Goal: Task Accomplishment & Management: Manage account settings

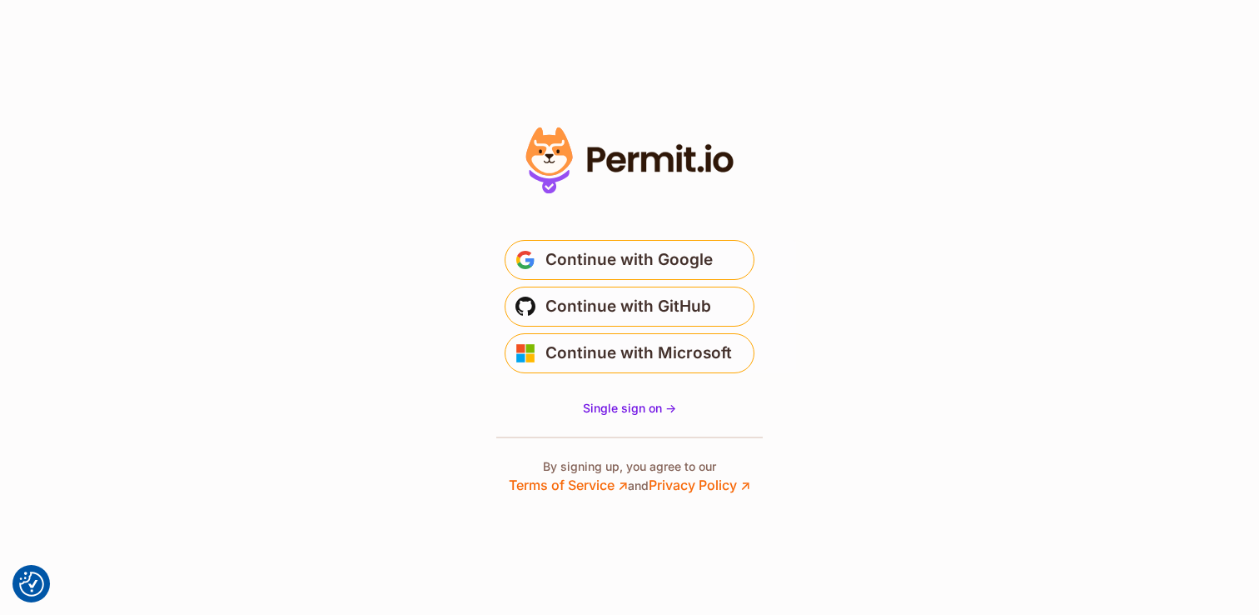
click at [643, 240] on button "Continue with Google" at bounding box center [630, 260] width 250 height 40
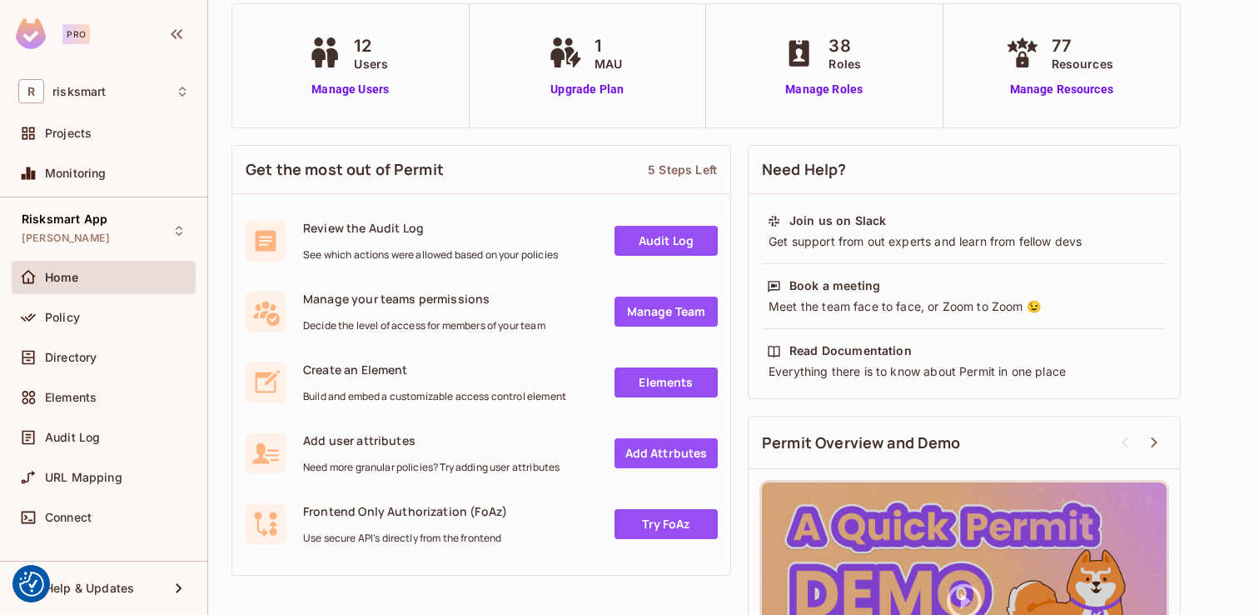
scroll to position [242, 0]
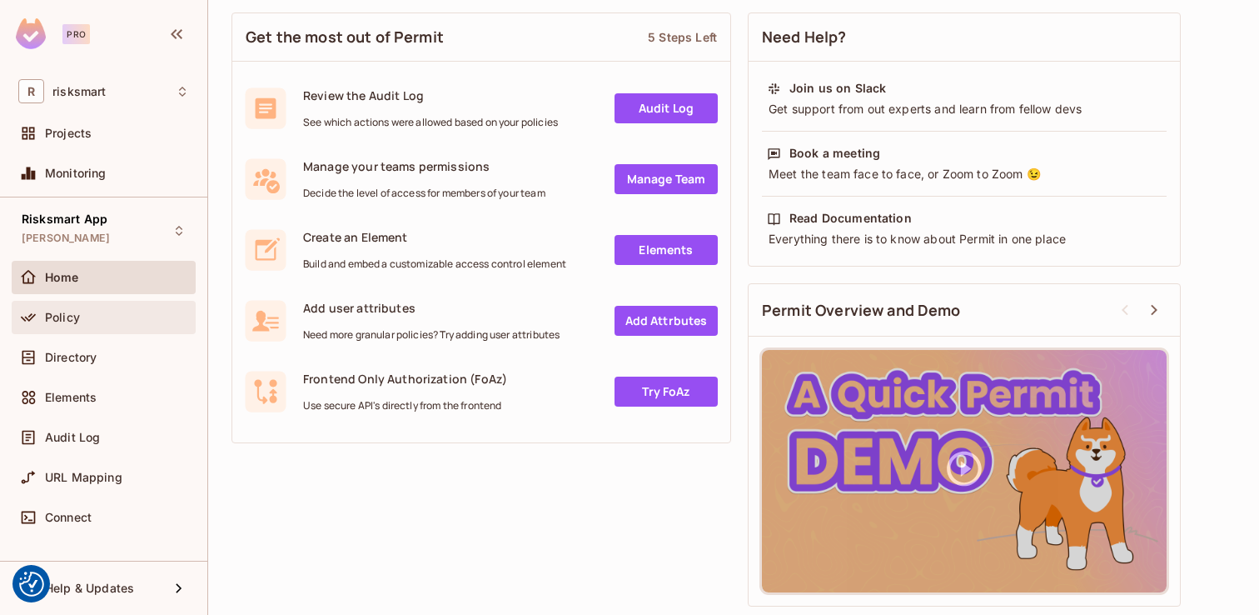
click at [104, 311] on div "Policy" at bounding box center [117, 317] width 144 height 13
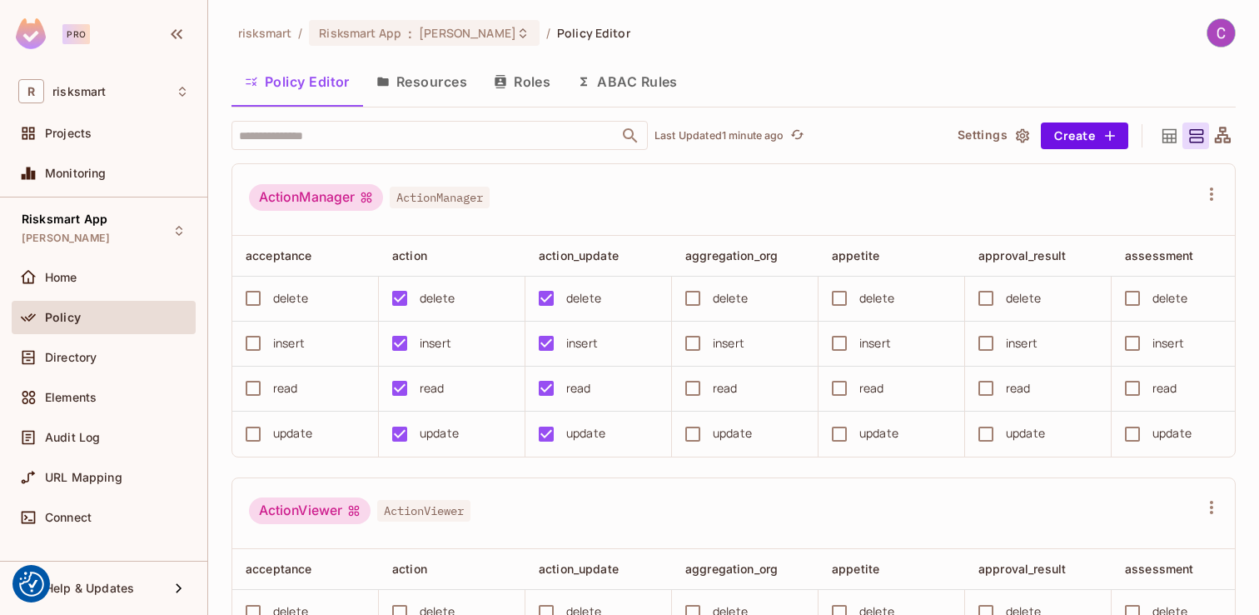
click at [456, 91] on button "Resources" at bounding box center [421, 82] width 117 height 42
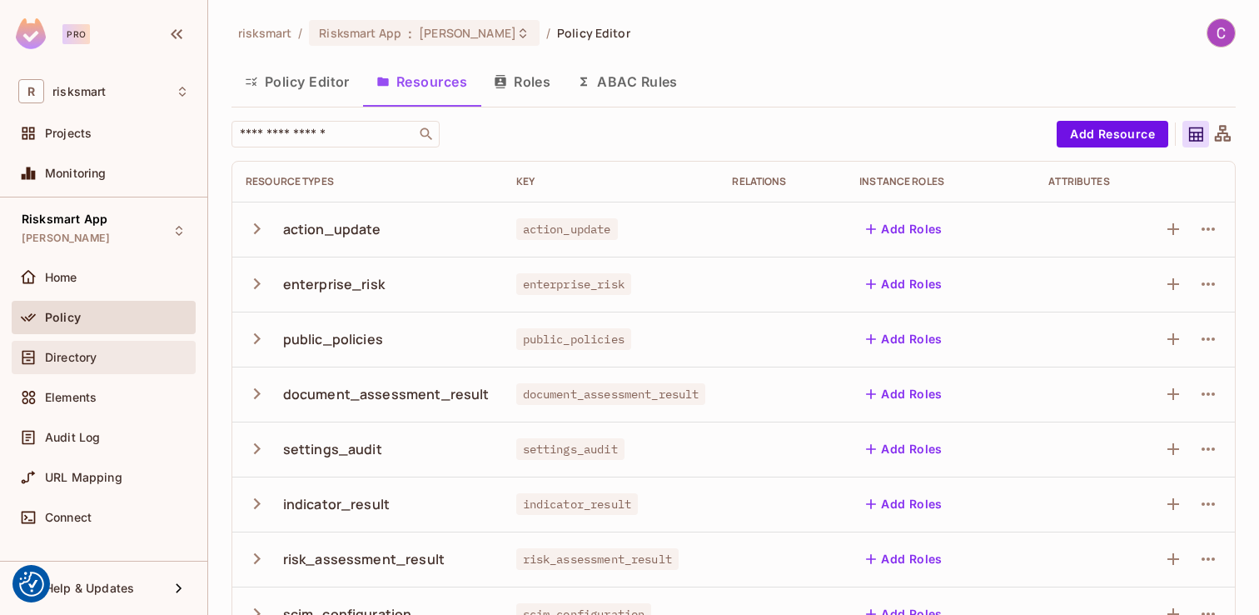
click at [142, 367] on div "Directory" at bounding box center [104, 357] width 184 height 33
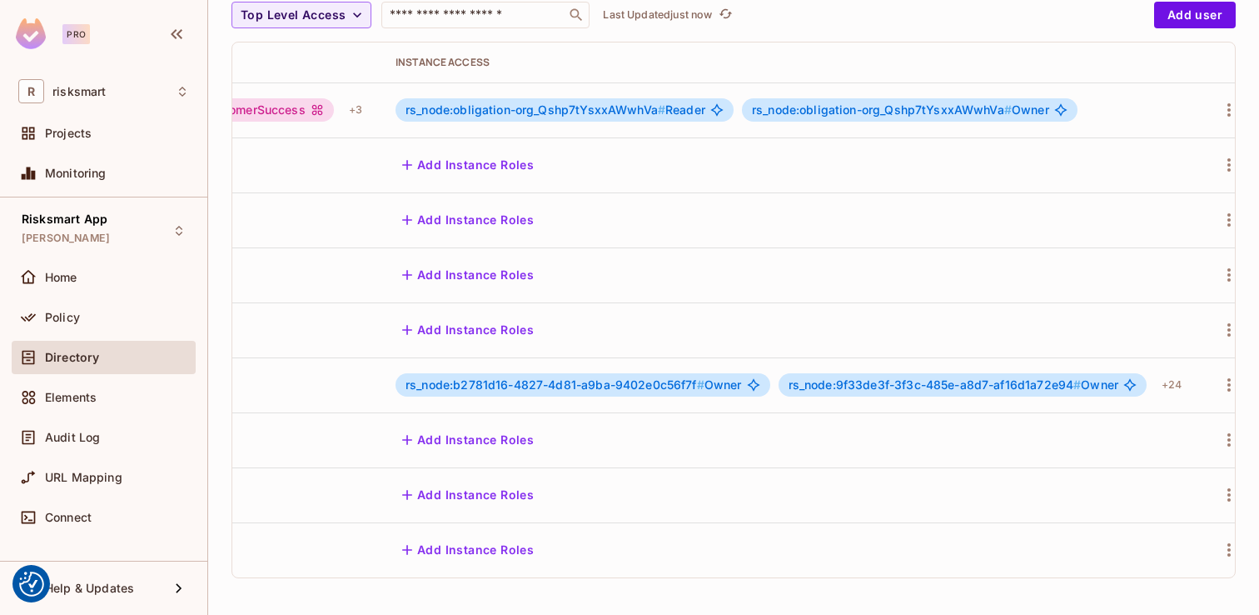
scroll to position [0, 580]
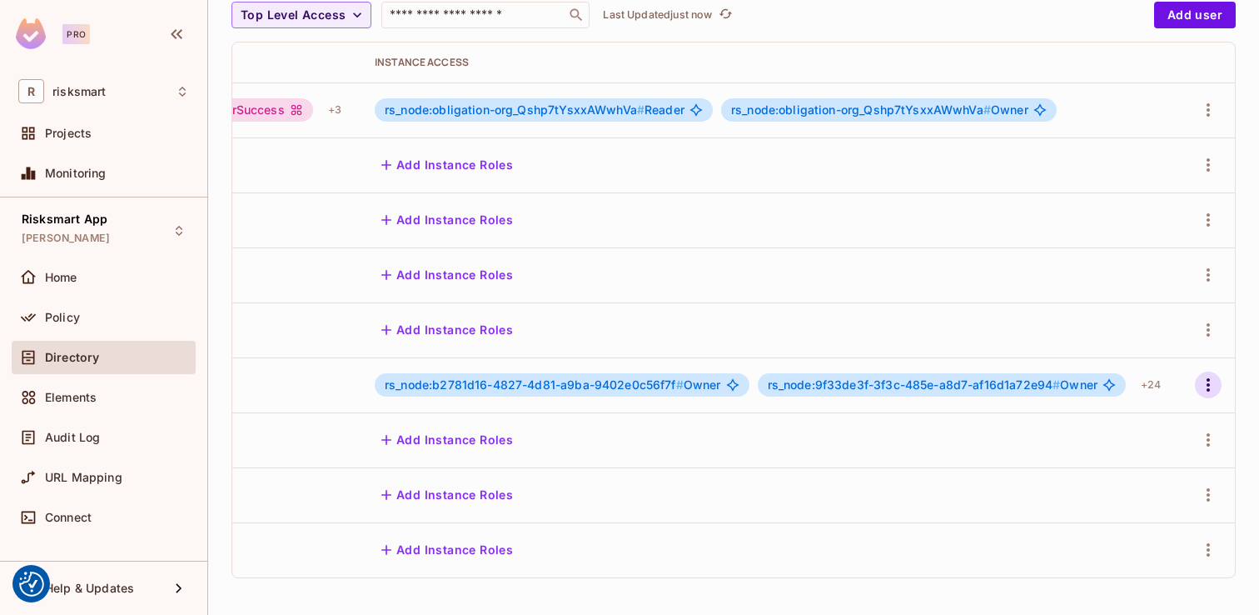
click at [1213, 380] on icon "button" at bounding box center [1208, 385] width 20 height 20
click at [1156, 420] on li "Edit" at bounding box center [1136, 423] width 147 height 37
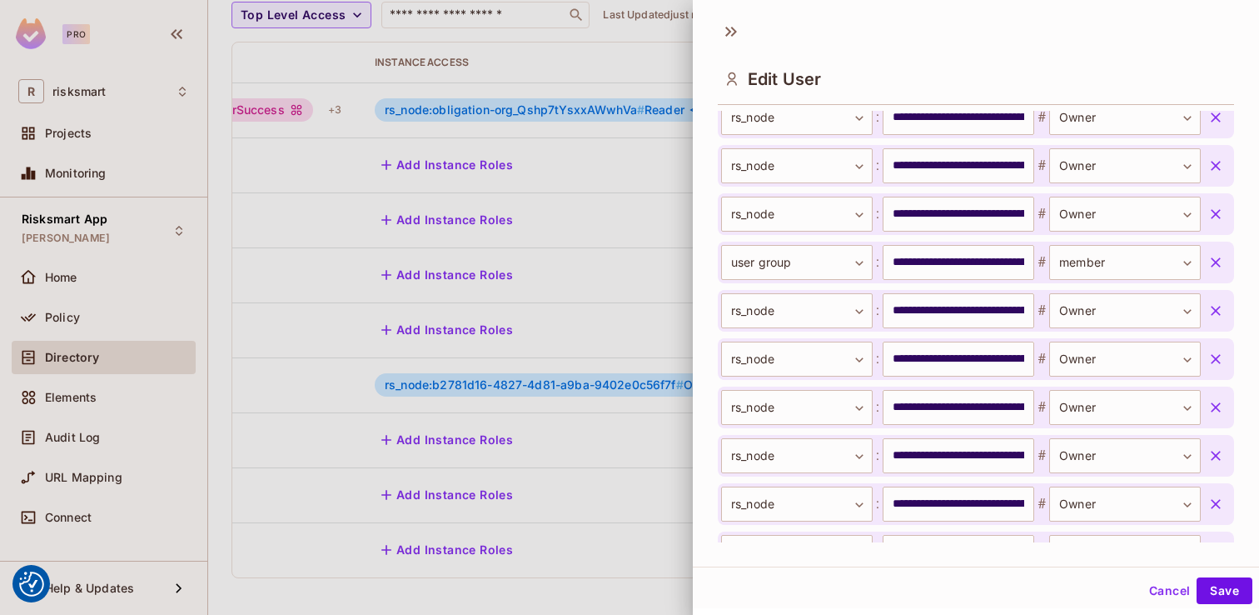
scroll to position [1401, 0]
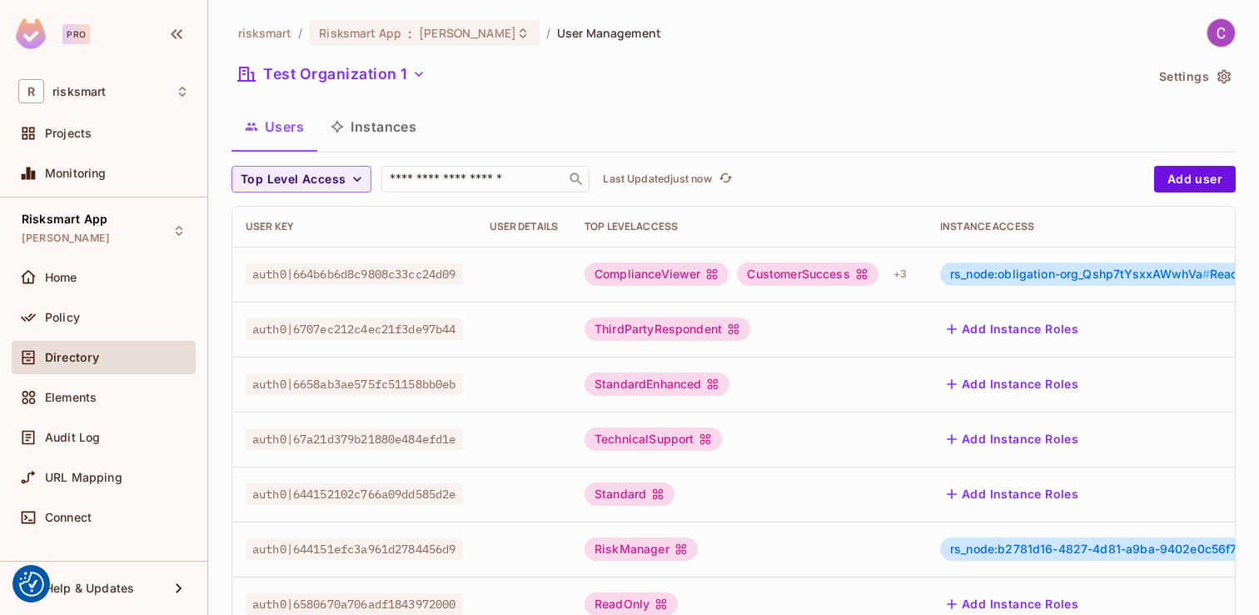
click at [117, 296] on div "Home" at bounding box center [104, 281] width 184 height 40
click at [115, 307] on div "Policy" at bounding box center [103, 317] width 171 height 20
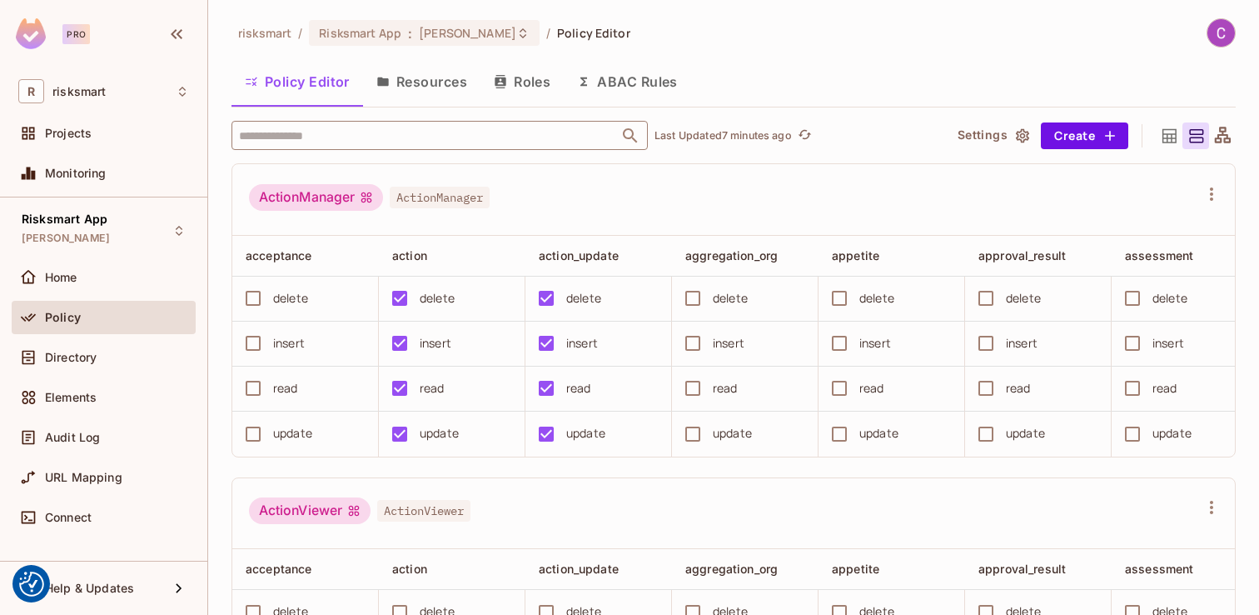
click at [430, 126] on input "text" at bounding box center [425, 135] width 381 height 29
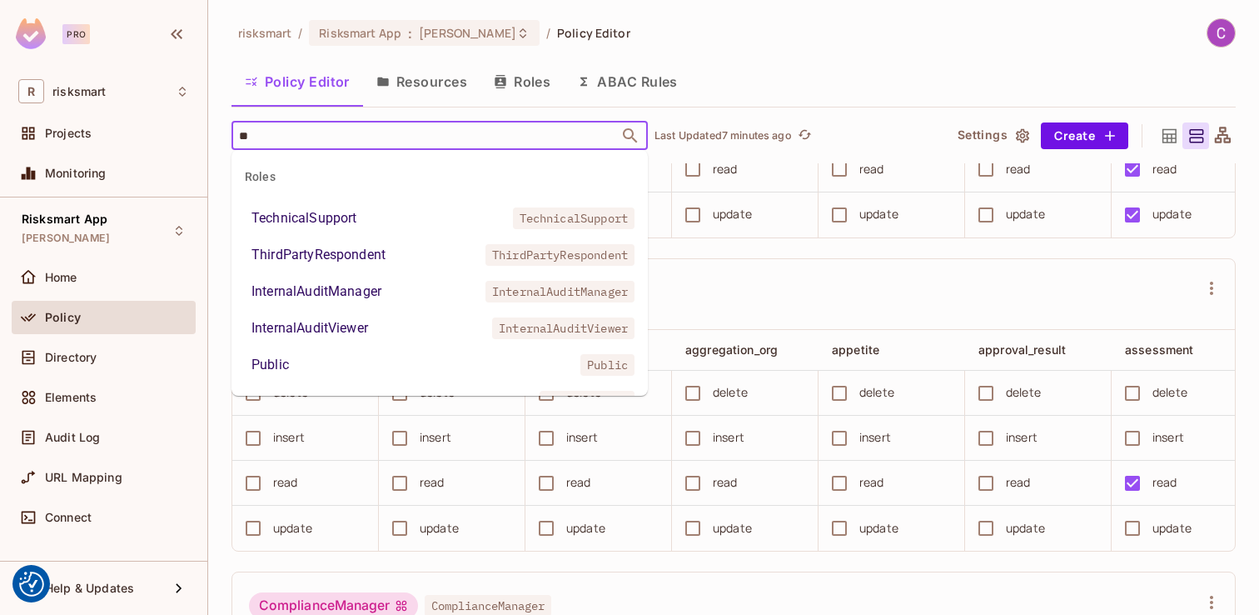
type input "***"
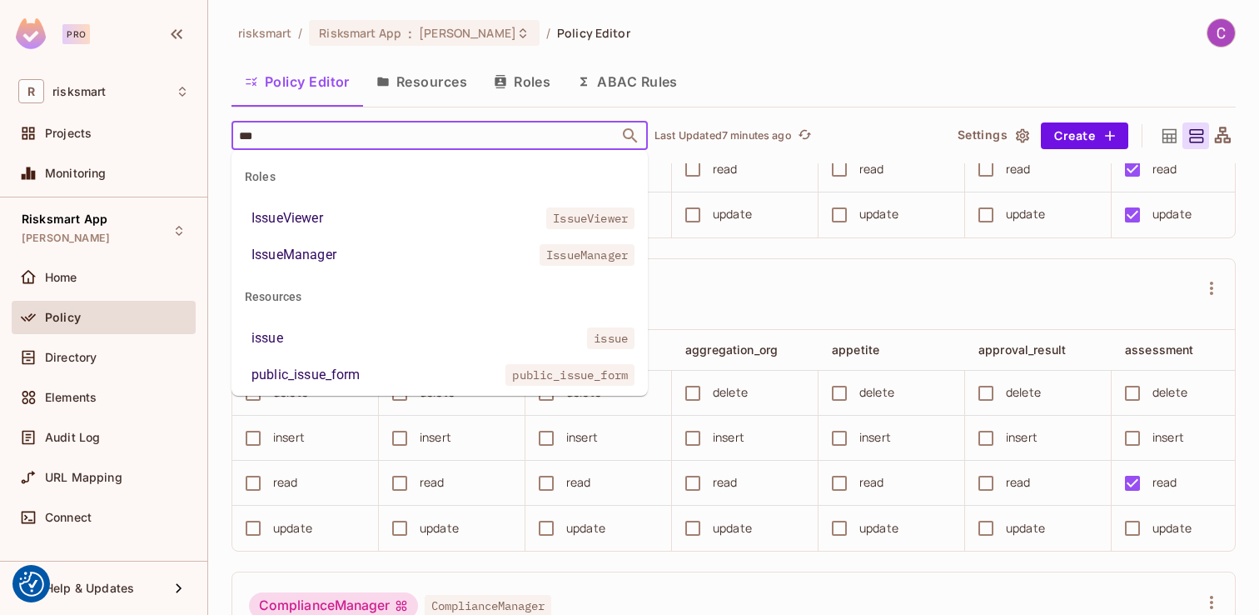
click at [428, 249] on li "IssueManager IssueManager" at bounding box center [440, 255] width 416 height 30
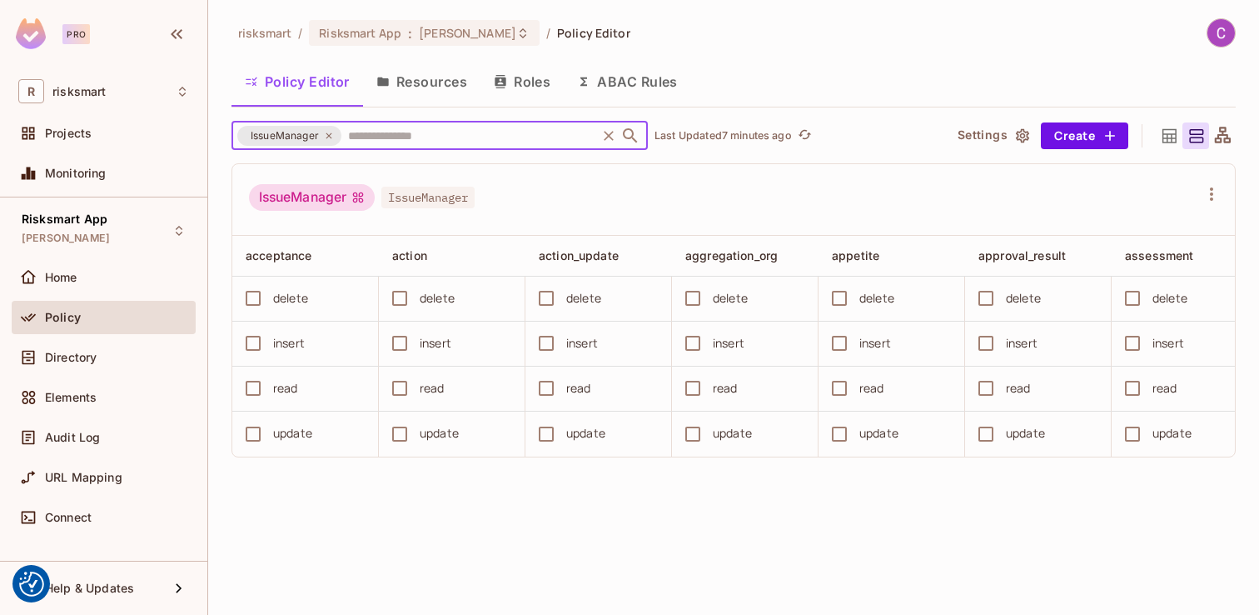
click at [437, 197] on span "IssueManager" at bounding box center [427, 198] width 93 height 22
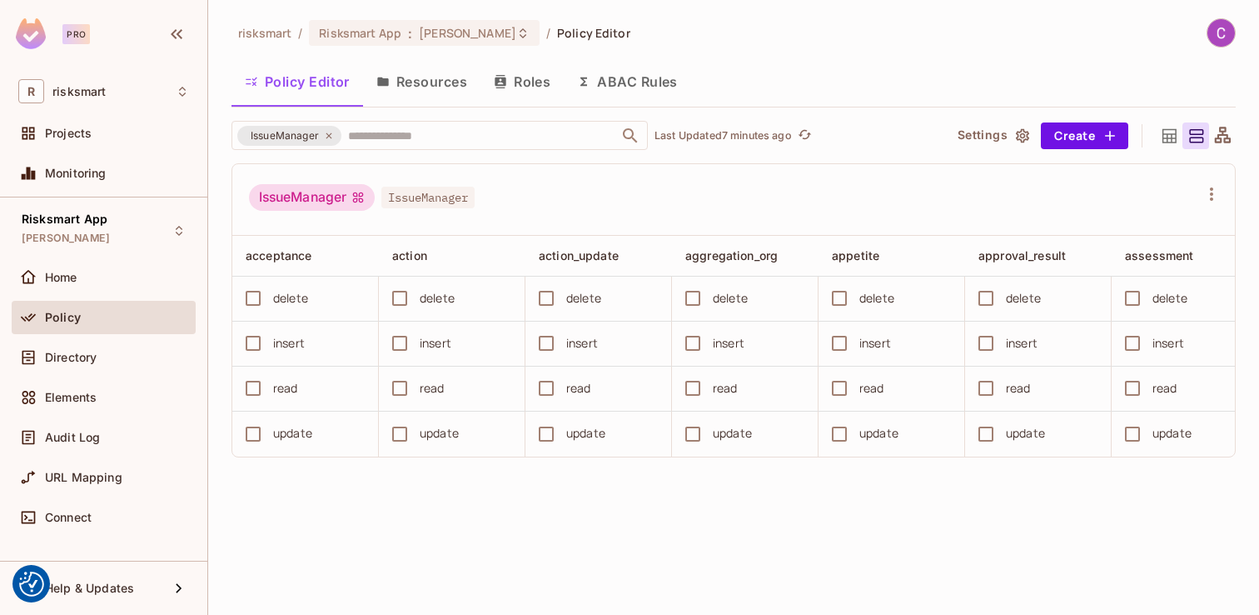
click at [1225, 211] on div "IssueManager IssueManager" at bounding box center [733, 200] width 1003 height 72
click at [1219, 198] on icon "button" at bounding box center [1212, 194] width 20 height 20
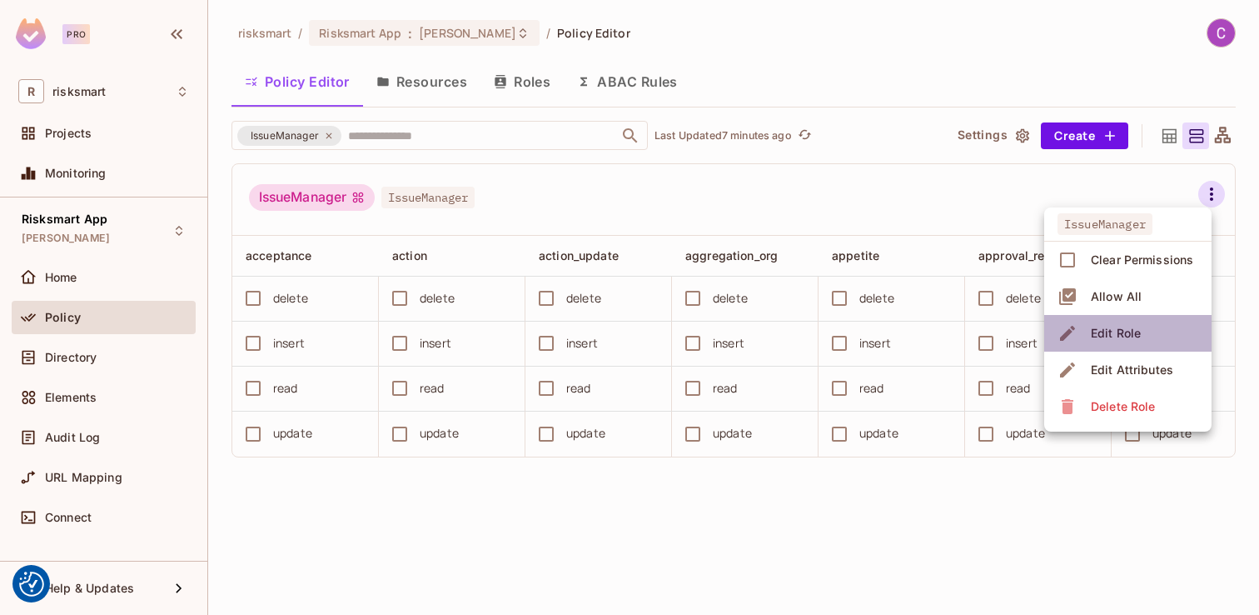
click at [1127, 334] on div "Edit Role" at bounding box center [1116, 333] width 50 height 17
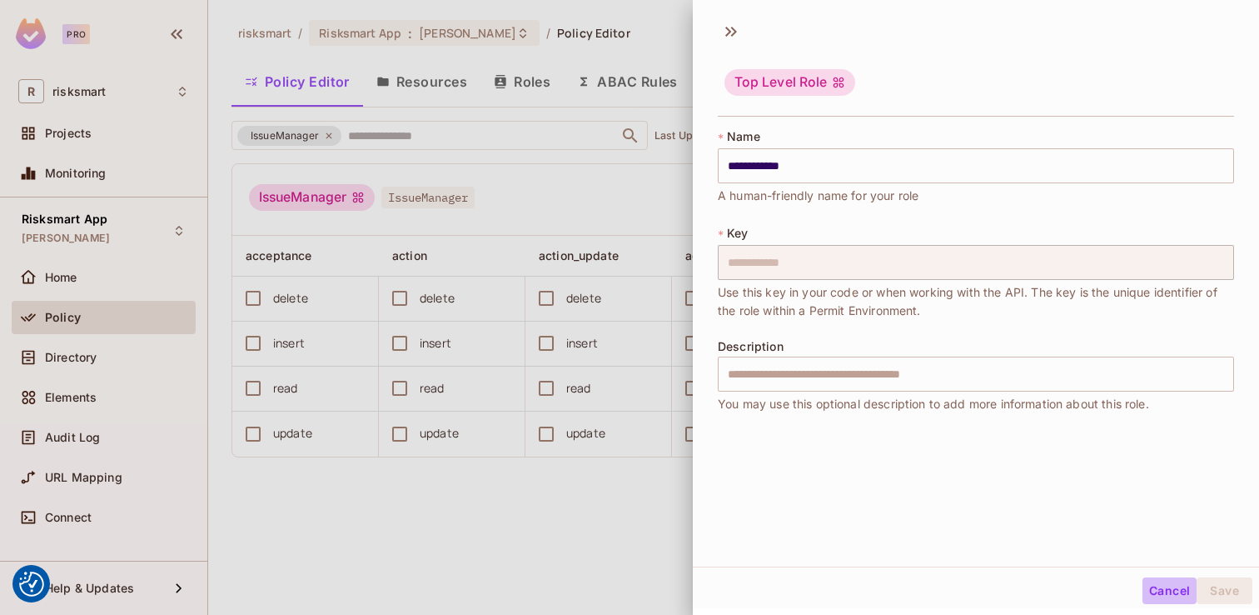
click at [1163, 590] on button "Cancel" at bounding box center [1170, 590] width 54 height 27
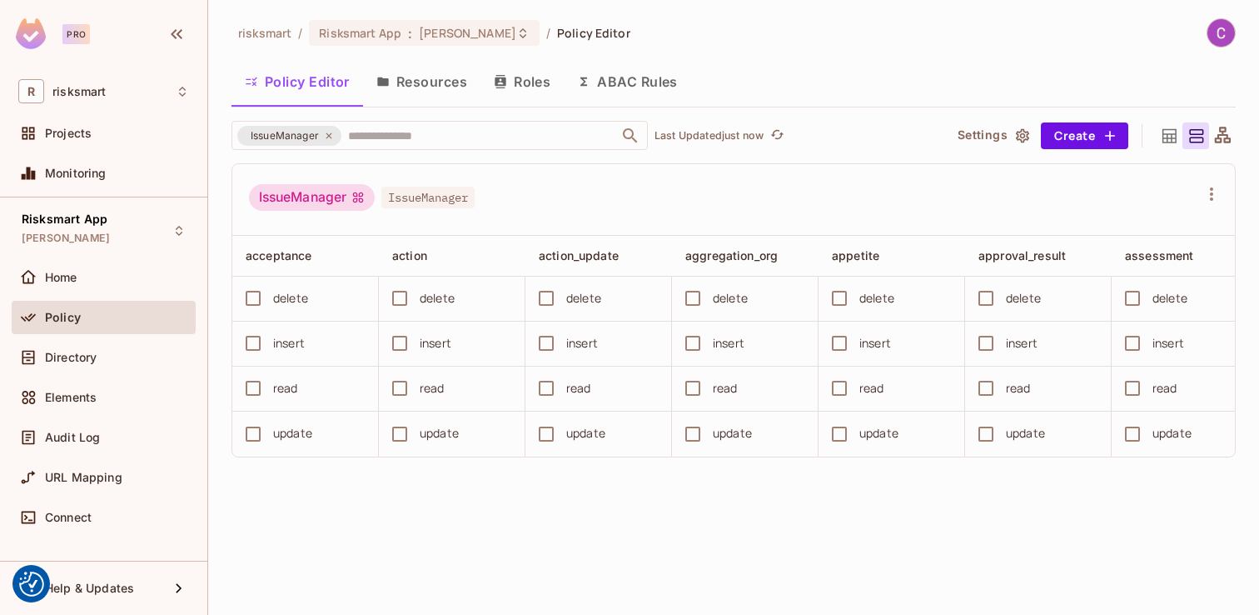
click at [532, 99] on button "Roles" at bounding box center [522, 82] width 83 height 42
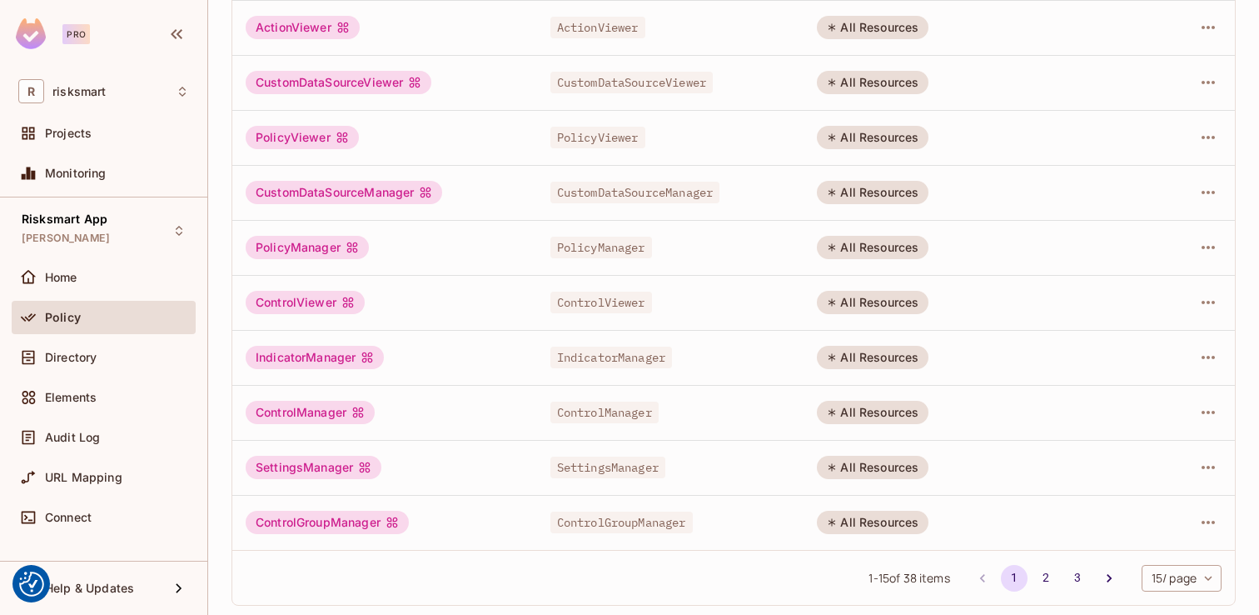
scroll to position [481, 0]
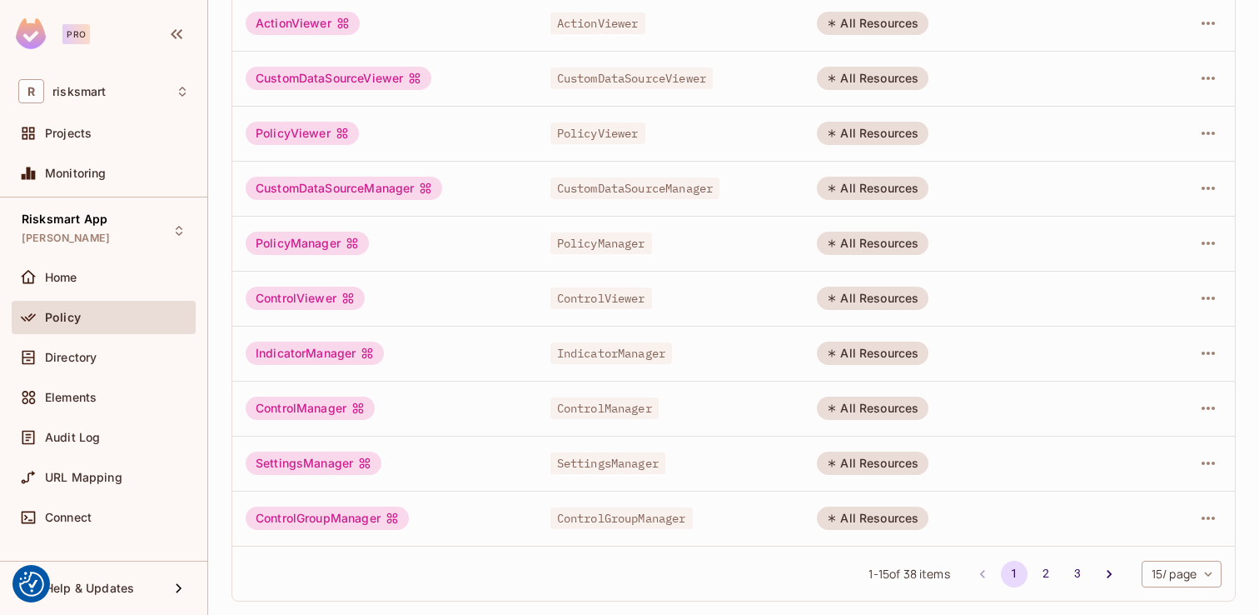
click at [1056, 572] on li "2" at bounding box center [1046, 573] width 32 height 27
click at [1048, 572] on button "2" at bounding box center [1046, 573] width 27 height 27
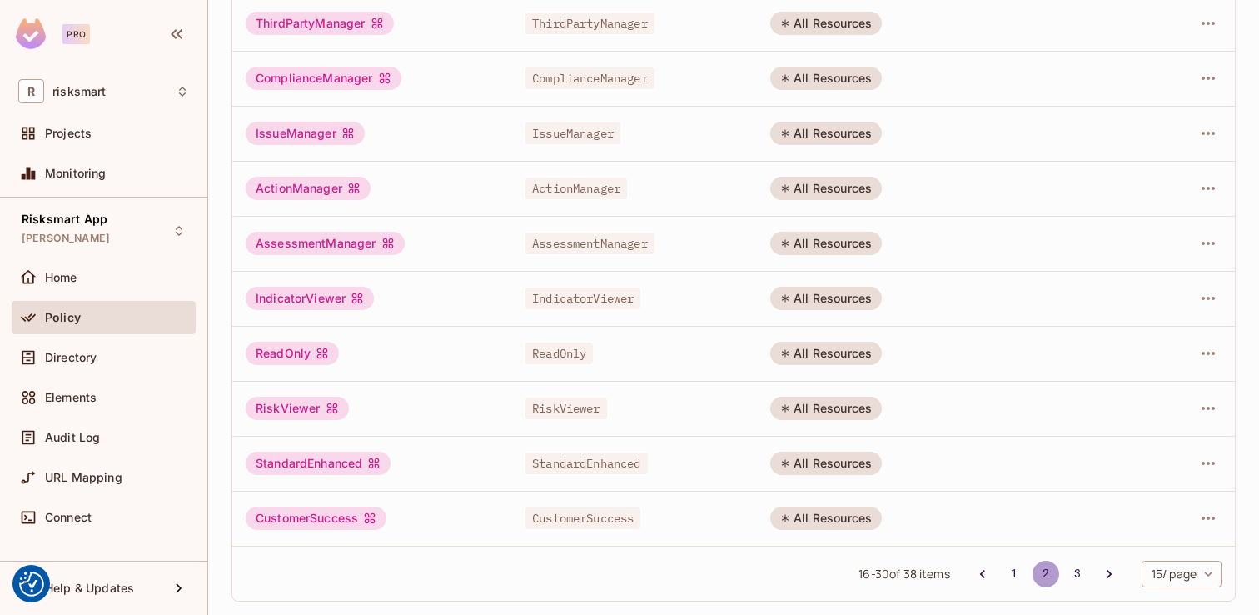
click at [1048, 580] on button "2" at bounding box center [1046, 573] width 27 height 27
click at [1079, 580] on button "3" at bounding box center [1077, 573] width 27 height 27
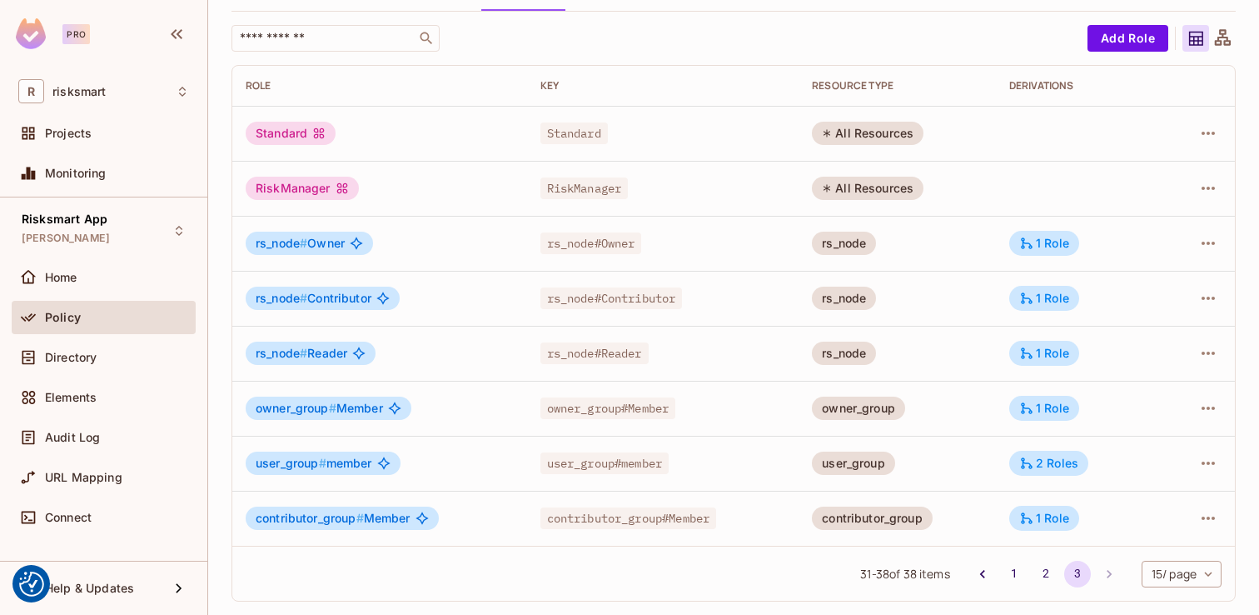
scroll to position [96, 0]
click at [1041, 581] on button "2" at bounding box center [1046, 573] width 27 height 27
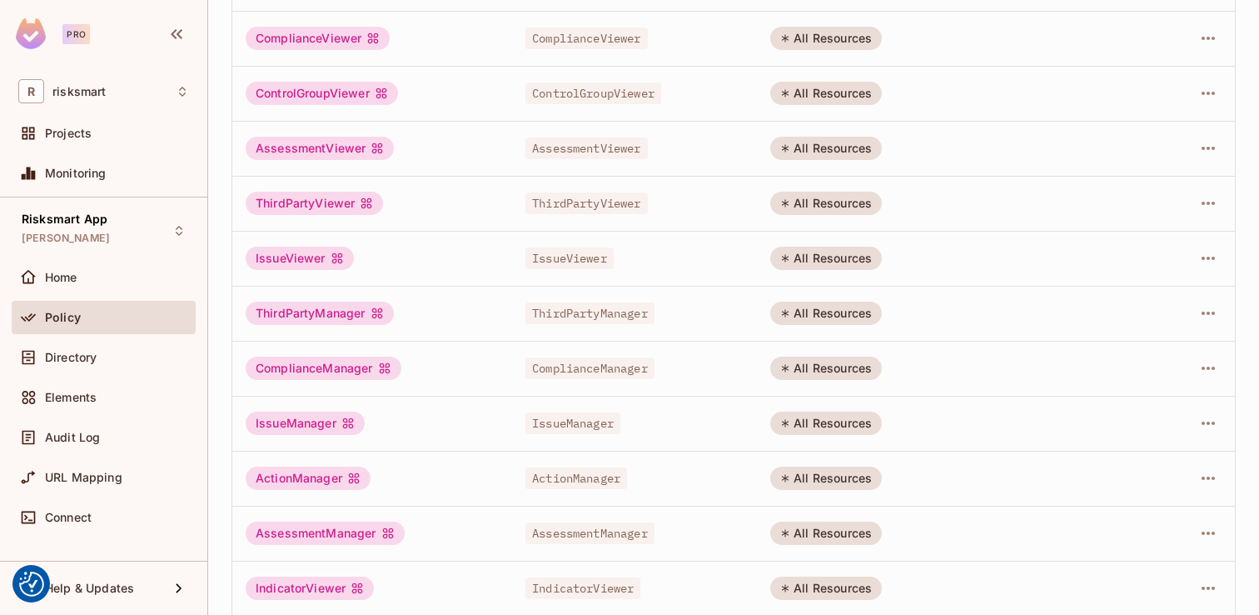
scroll to position [481, 0]
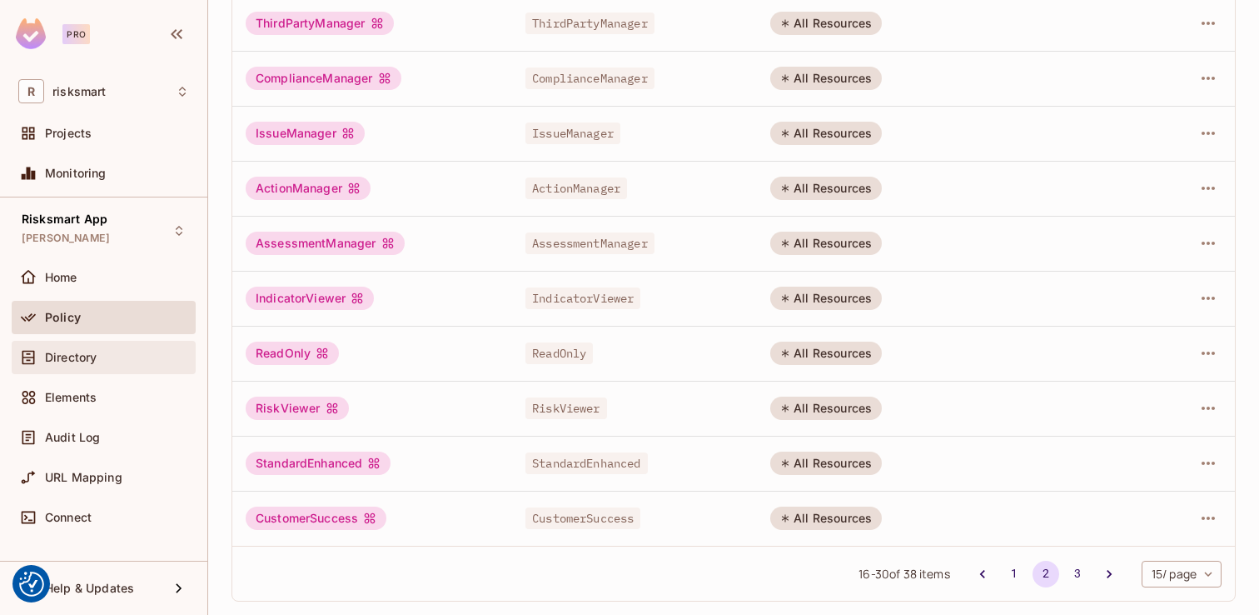
click at [70, 361] on span "Directory" at bounding box center [71, 357] width 52 height 13
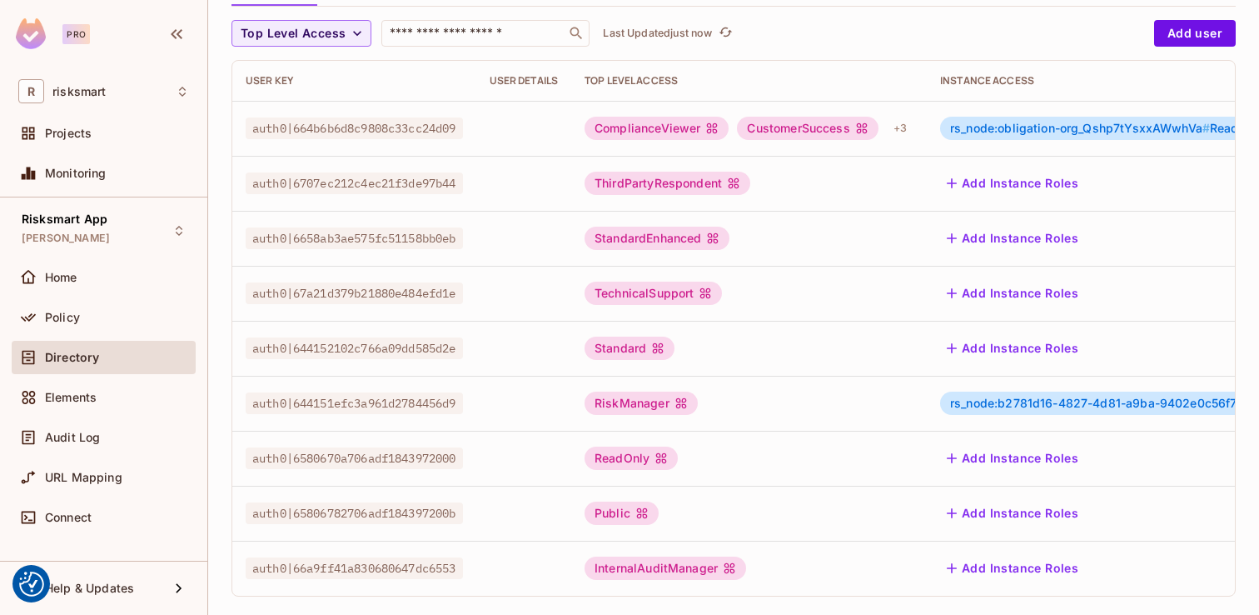
scroll to position [164, 0]
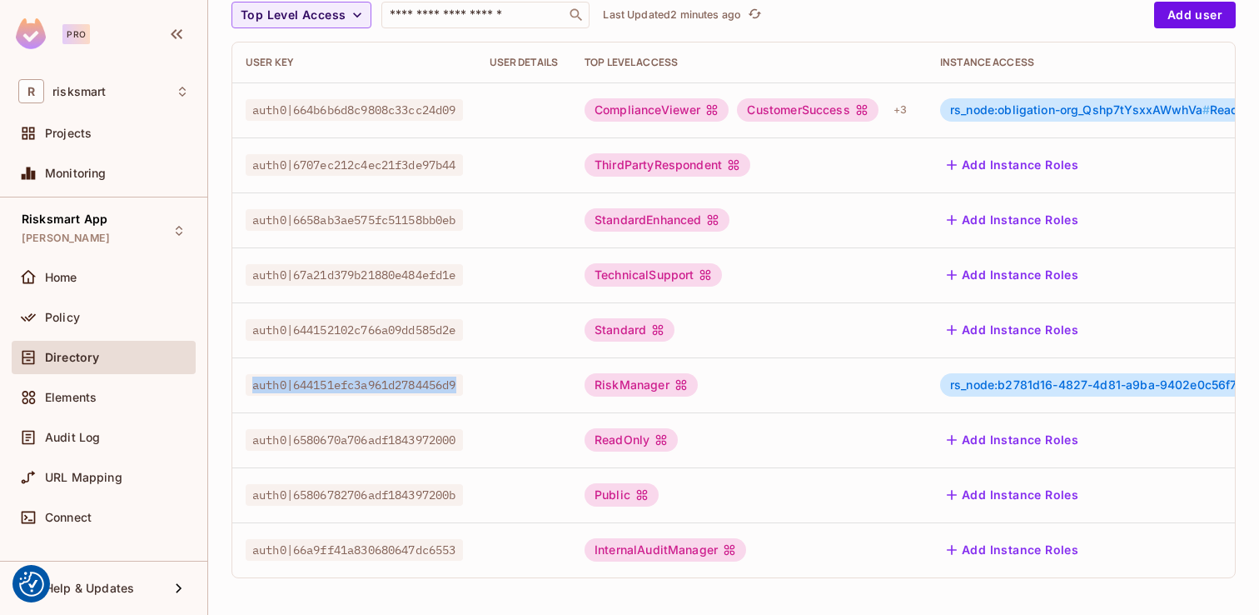
drag, startPoint x: 241, startPoint y: 391, endPoint x: 466, endPoint y: 390, distance: 225.7
click at [466, 390] on td "auth0|644151efc3a961d2784456d9" at bounding box center [354, 384] width 244 height 55
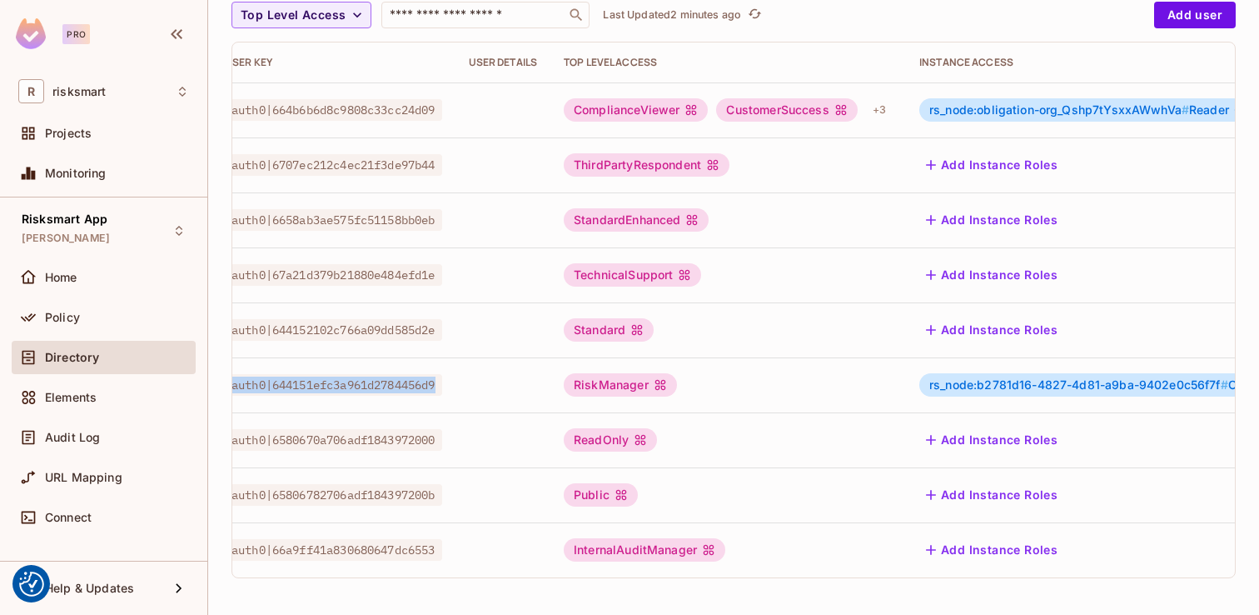
scroll to position [0, 0]
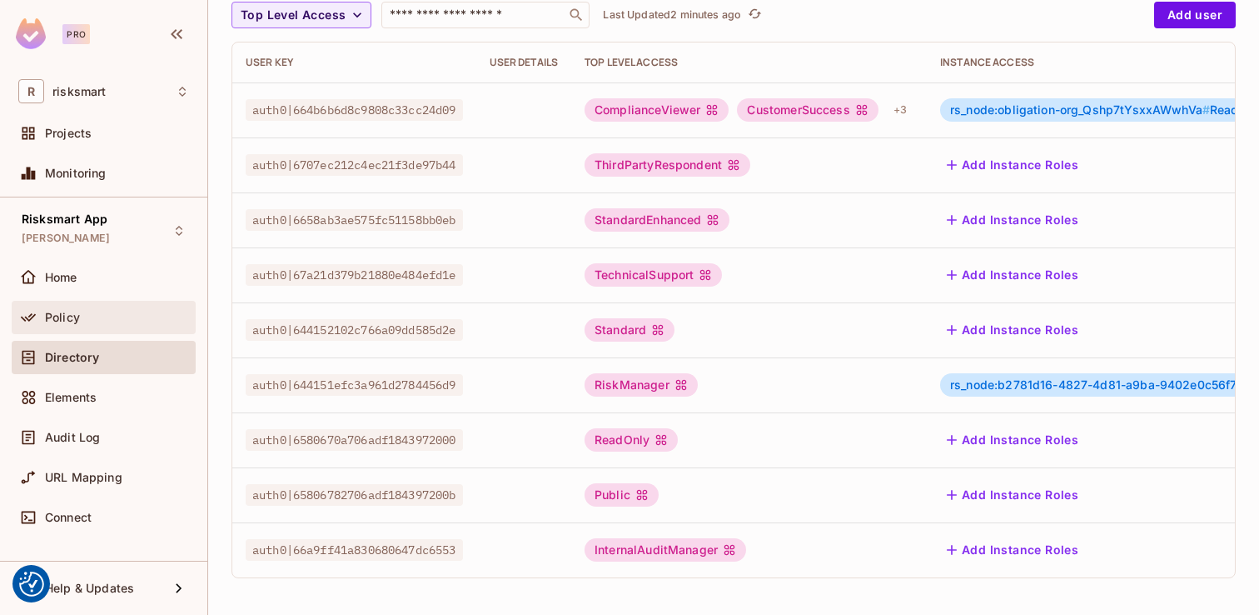
click at [58, 325] on div "Policy" at bounding box center [103, 317] width 171 height 20
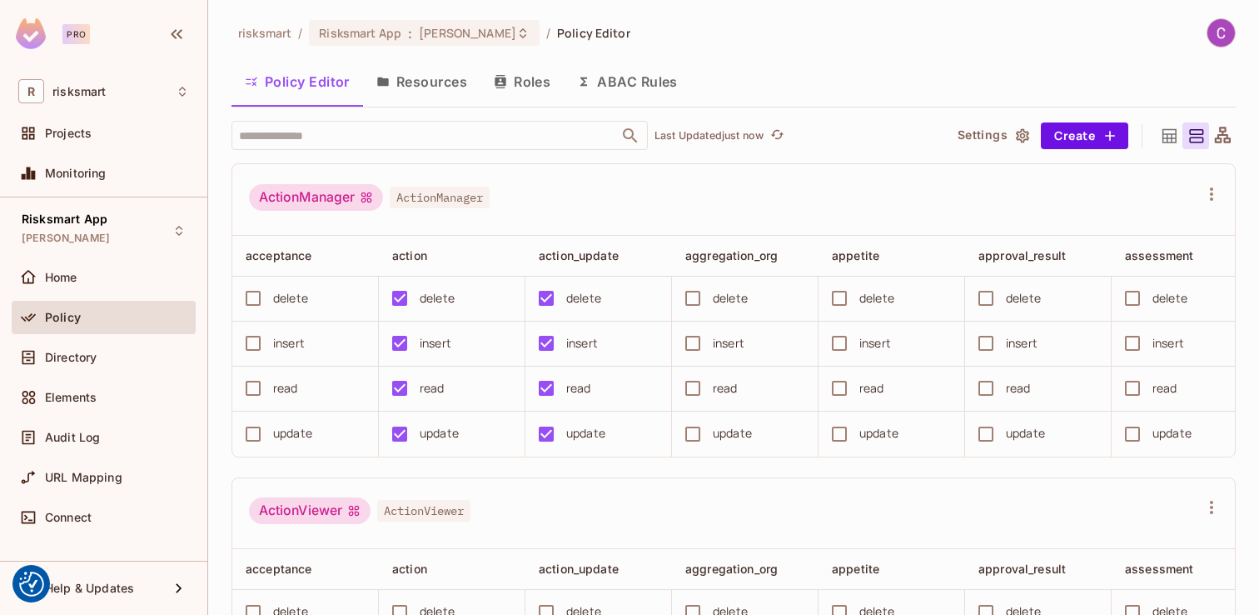
click at [538, 81] on button "Roles" at bounding box center [522, 82] width 83 height 42
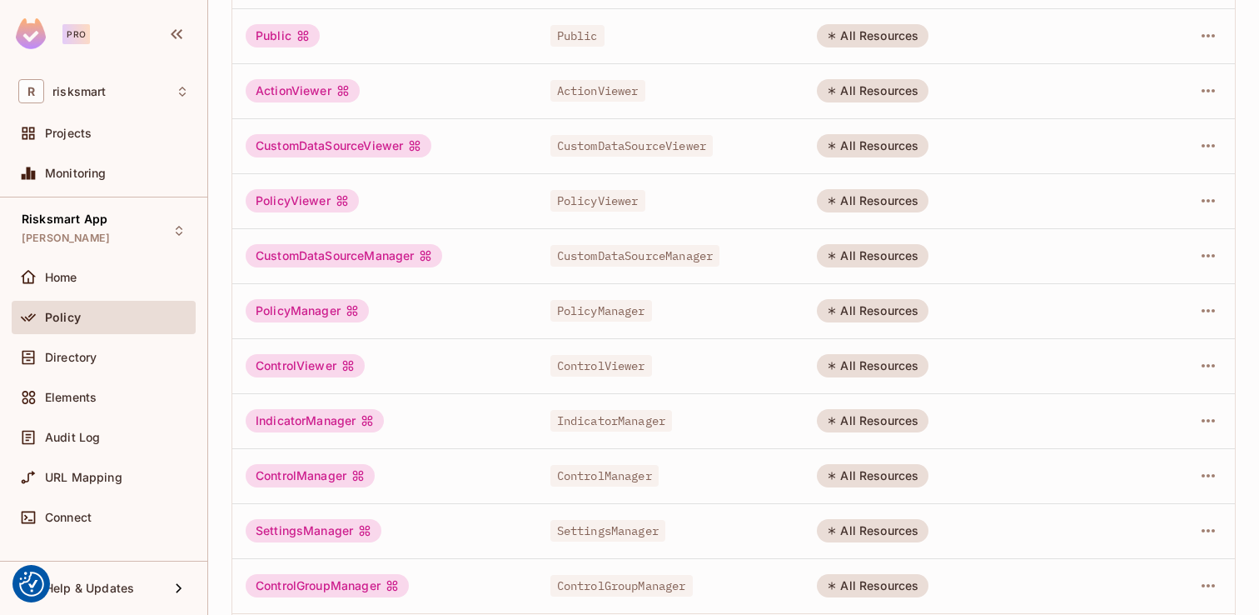
scroll to position [481, 0]
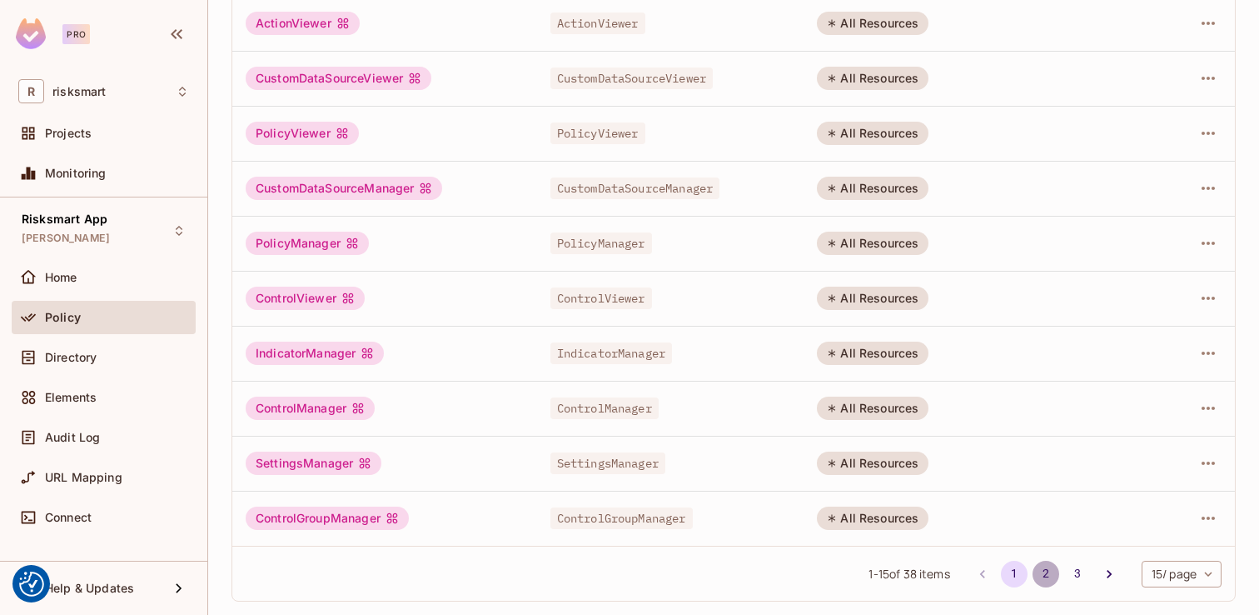
click at [1046, 572] on button "2" at bounding box center [1046, 573] width 27 height 27
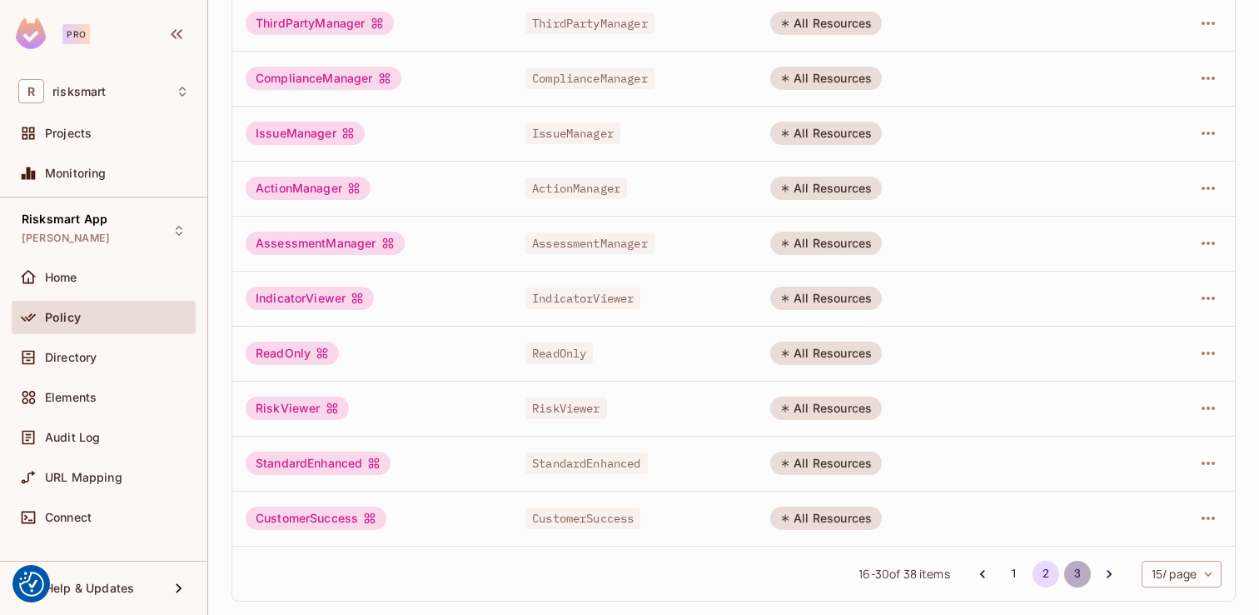
click at [1072, 563] on button "3" at bounding box center [1077, 573] width 27 height 27
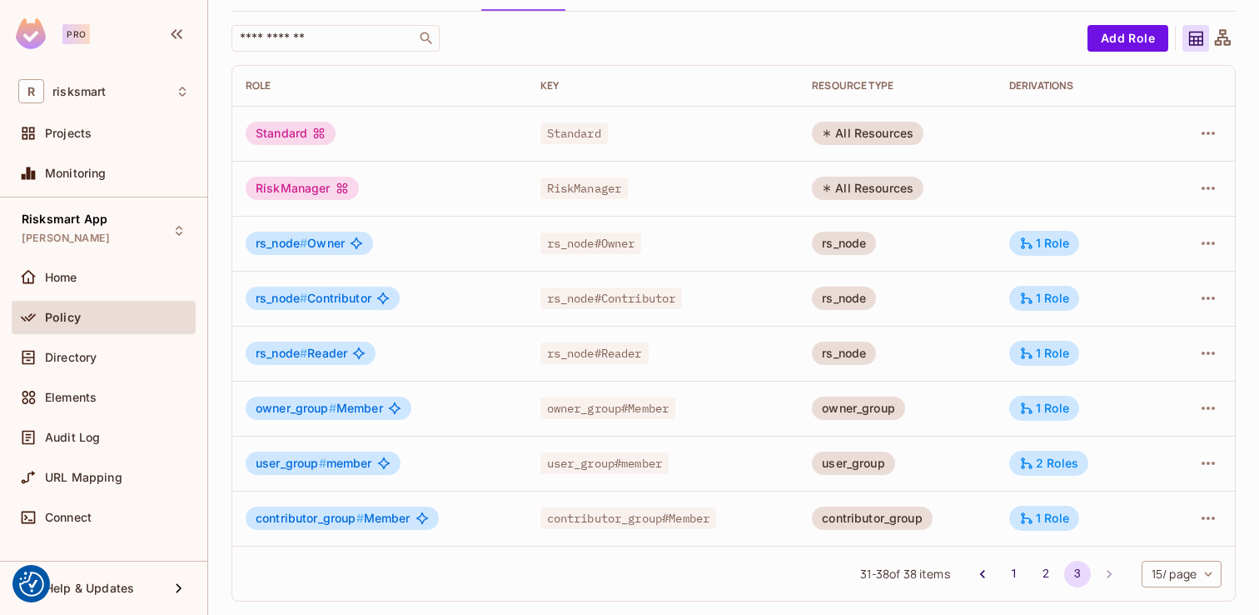
drag, startPoint x: 864, startPoint y: 187, endPoint x: 923, endPoint y: 187, distance: 58.3
click at [923, 187] on div "All Resources" at bounding box center [868, 188] width 112 height 23
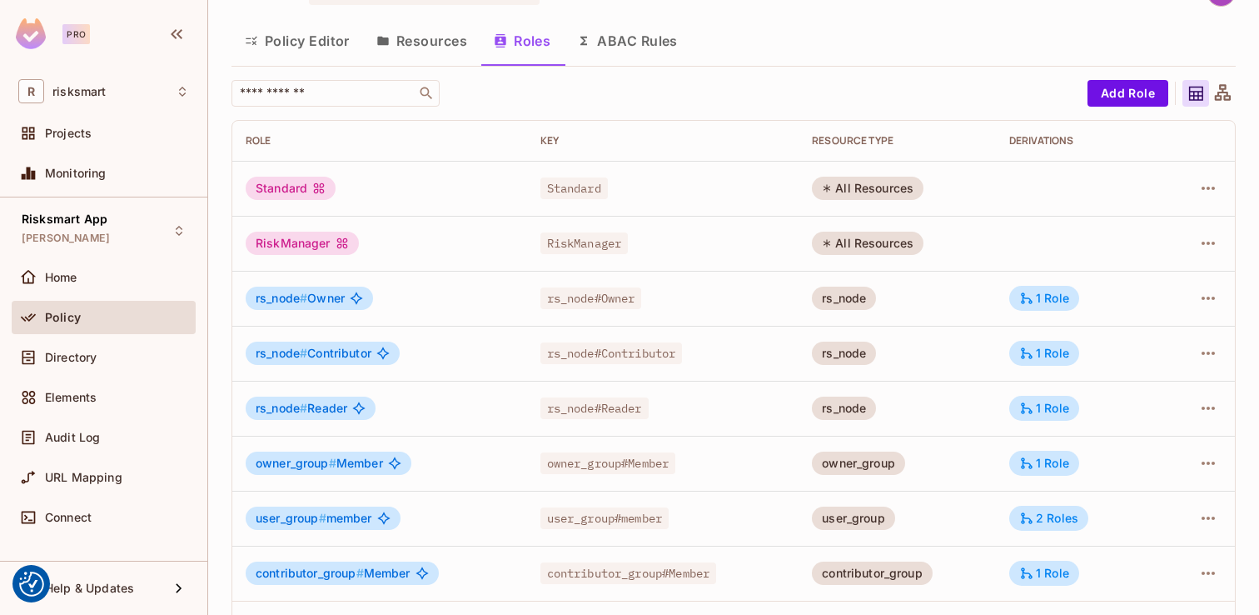
scroll to position [6, 0]
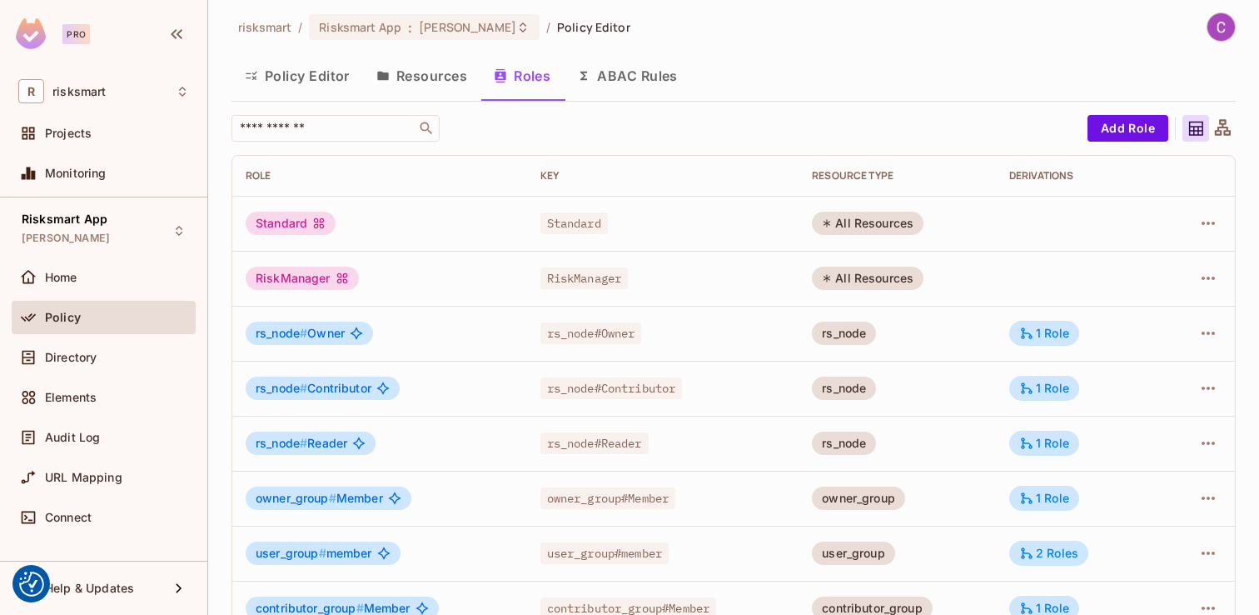
click at [330, 82] on button "Policy Editor" at bounding box center [298, 76] width 132 height 42
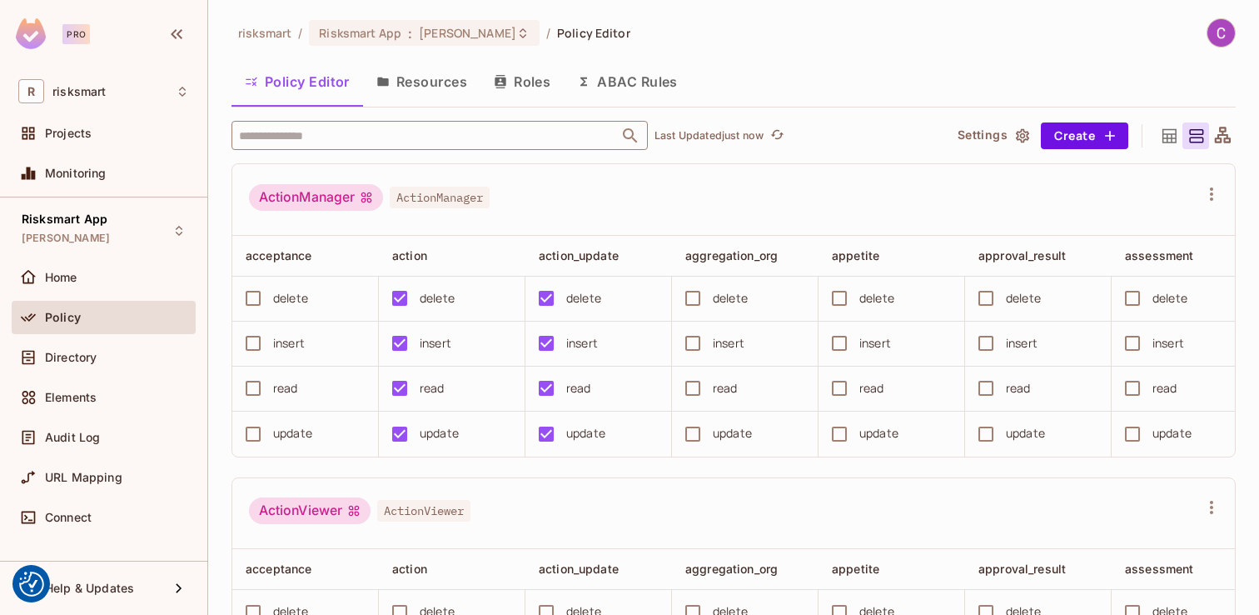
click at [498, 137] on input "text" at bounding box center [425, 135] width 381 height 29
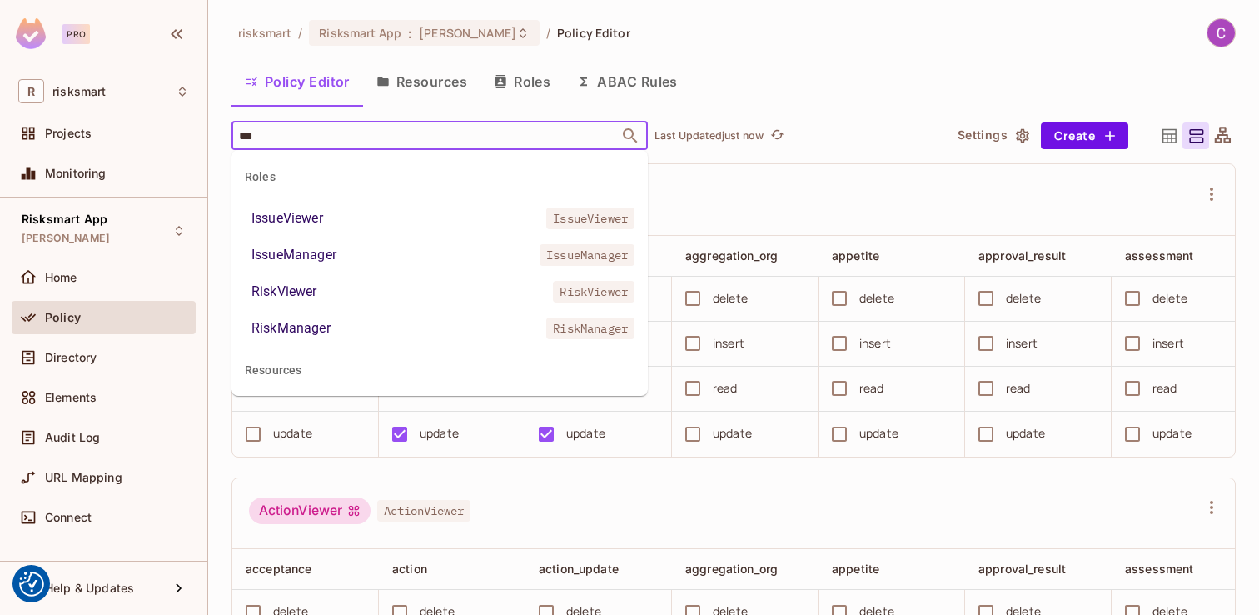
type input "****"
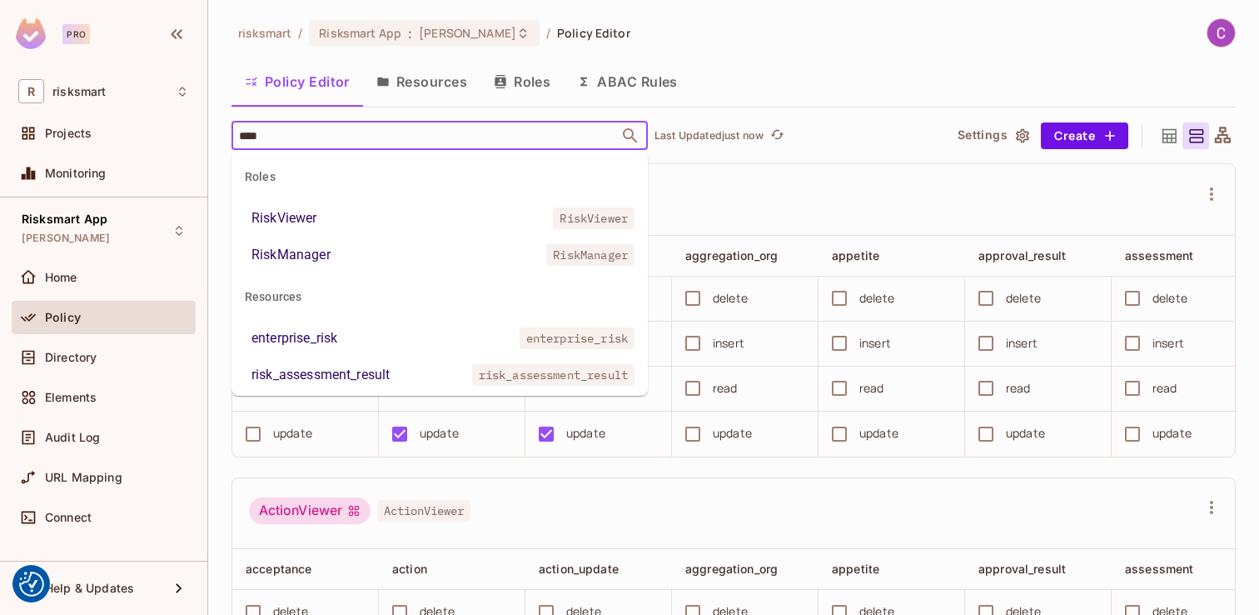
click at [451, 255] on li "RiskManager RiskManager" at bounding box center [440, 255] width 416 height 30
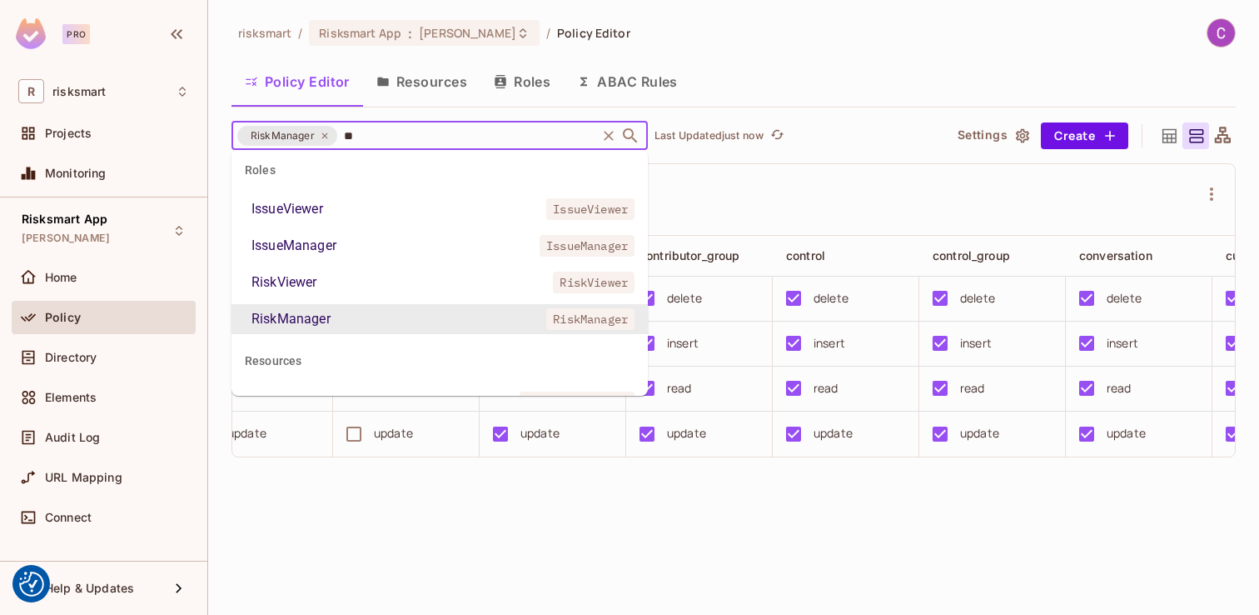
type input "***"
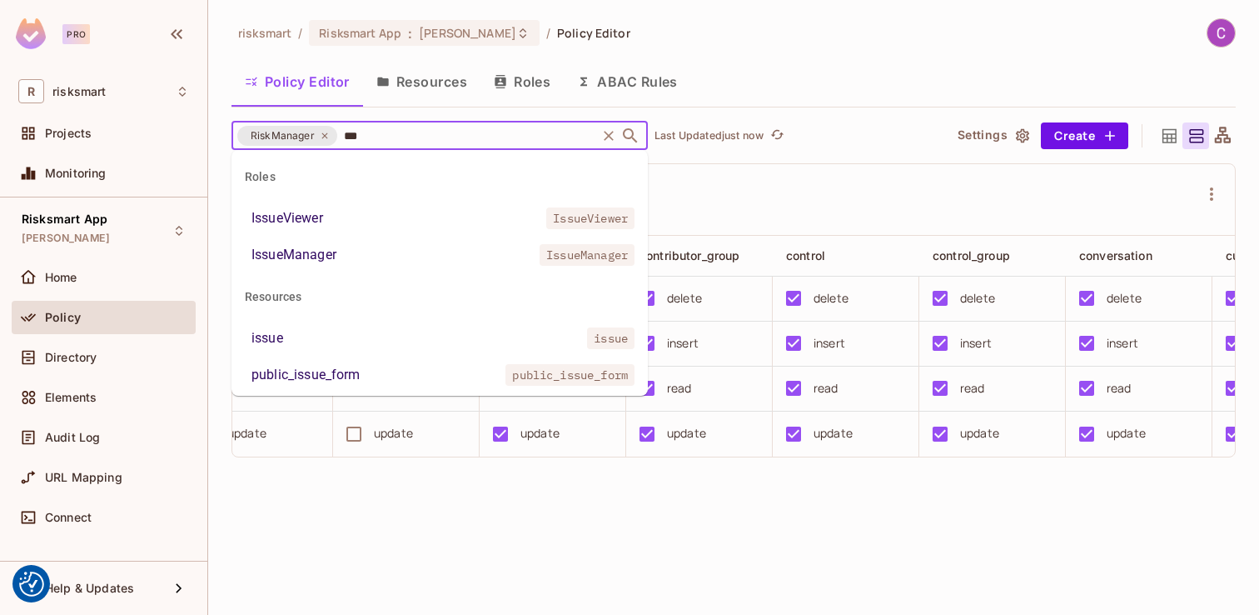
click at [380, 248] on li "IssueManager IssueManager" at bounding box center [440, 255] width 416 height 30
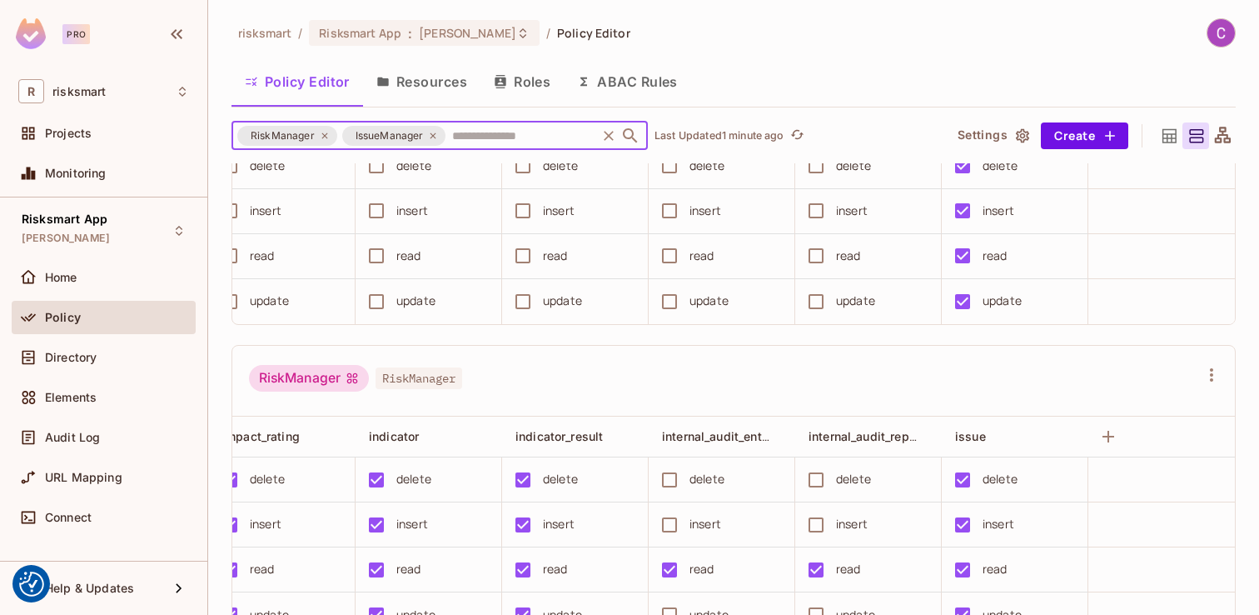
scroll to position [112, 0]
